Goal: Transaction & Acquisition: Purchase product/service

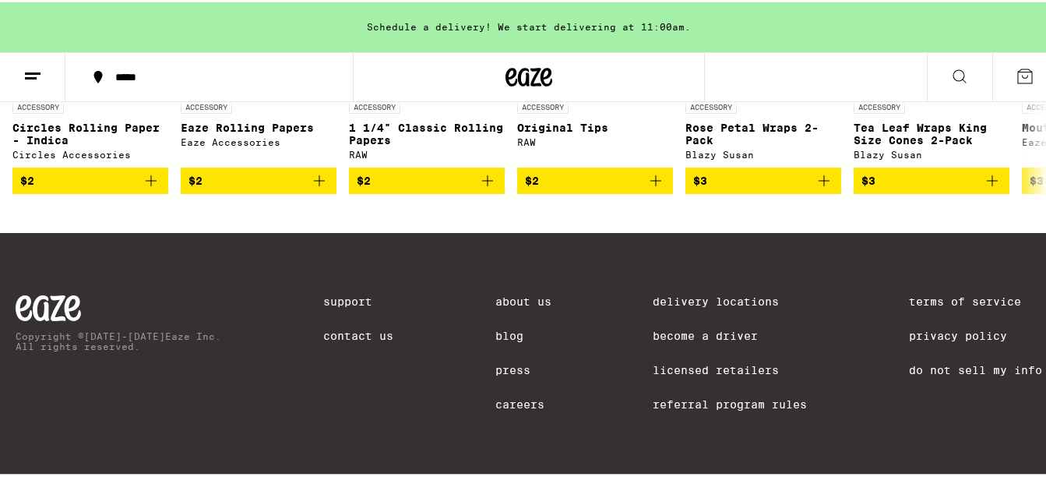
scroll to position [6707, 0]
